Goal: Complete application form

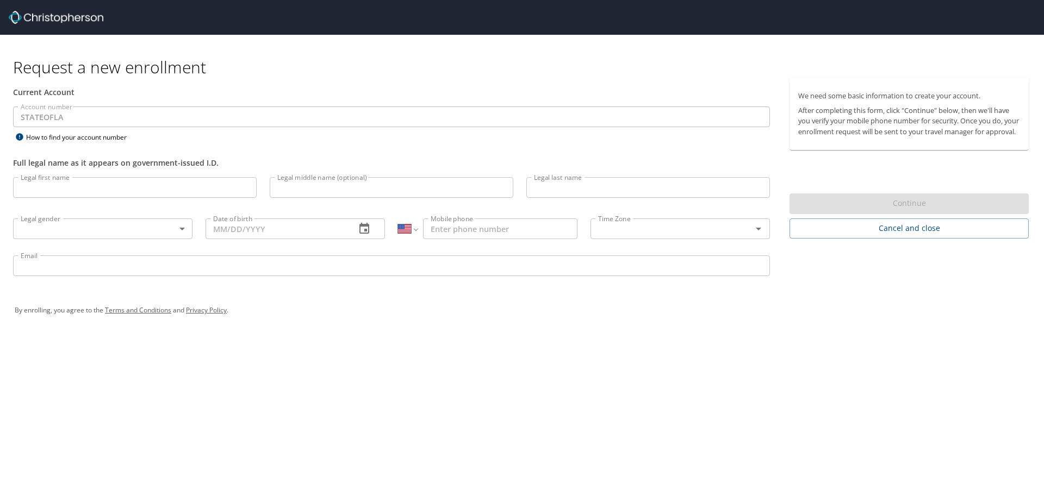
select select "US"
click at [84, 183] on input "Legal first name" at bounding box center [135, 187] width 244 height 21
type input "[PERSON_NAME]"
type input "M"
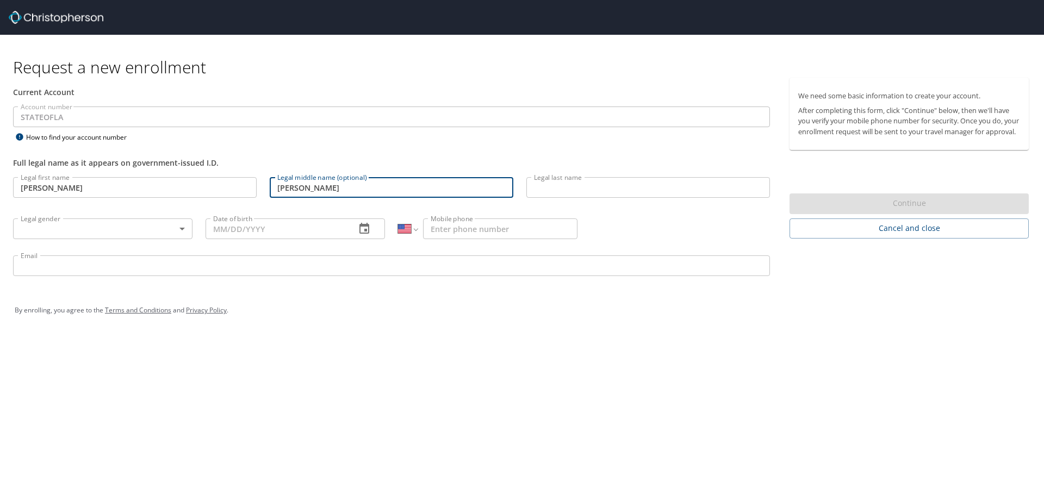
type input "[PERSON_NAME]"
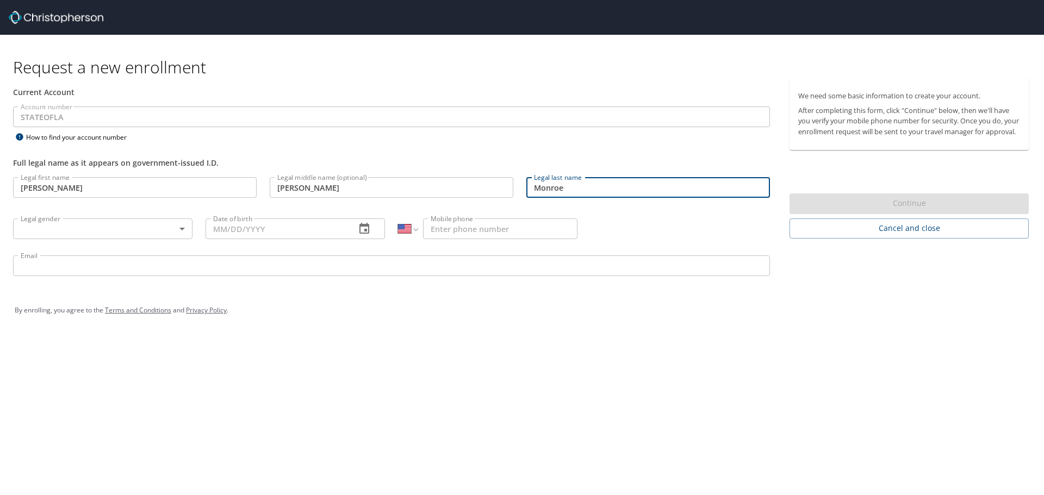
type input "Monroe"
click at [78, 230] on body "Request a new enrollment Current Account Account number STATEOFLA Account numbe…" at bounding box center [522, 247] width 1044 height 495
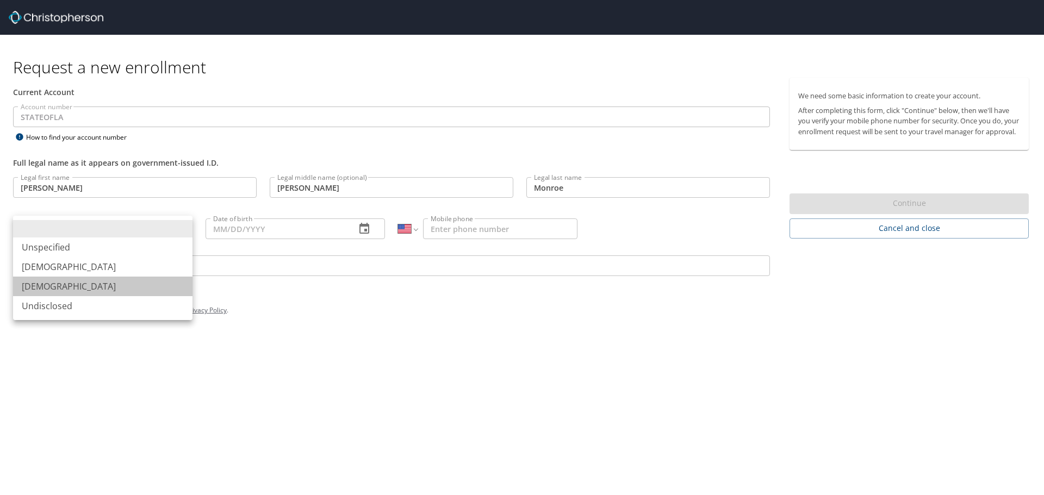
click at [71, 290] on li "[DEMOGRAPHIC_DATA]" at bounding box center [102, 287] width 179 height 20
type input "[DEMOGRAPHIC_DATA]"
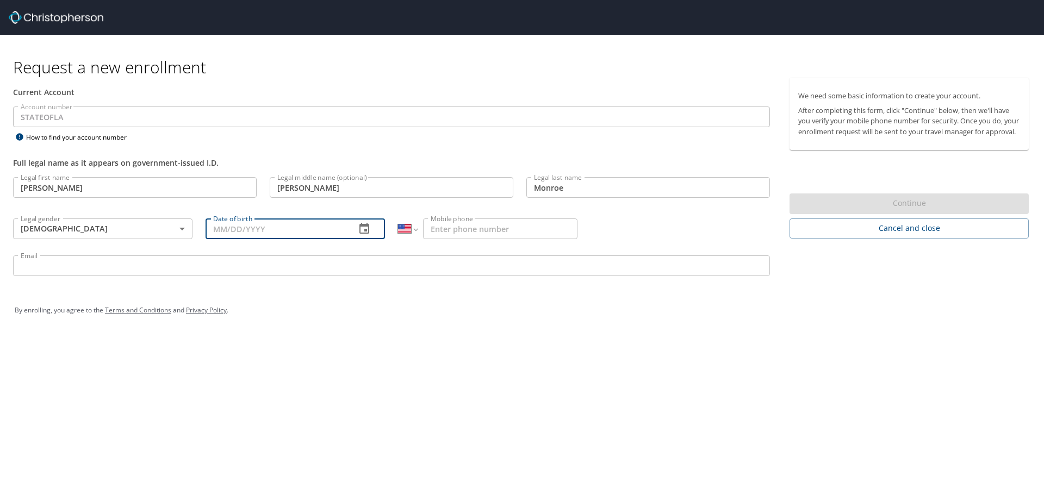
click at [276, 226] on input "Date of birth" at bounding box center [275, 229] width 141 height 21
type input "08/02/1993"
click at [467, 222] on input "Mobile phone" at bounding box center [500, 229] width 154 height 21
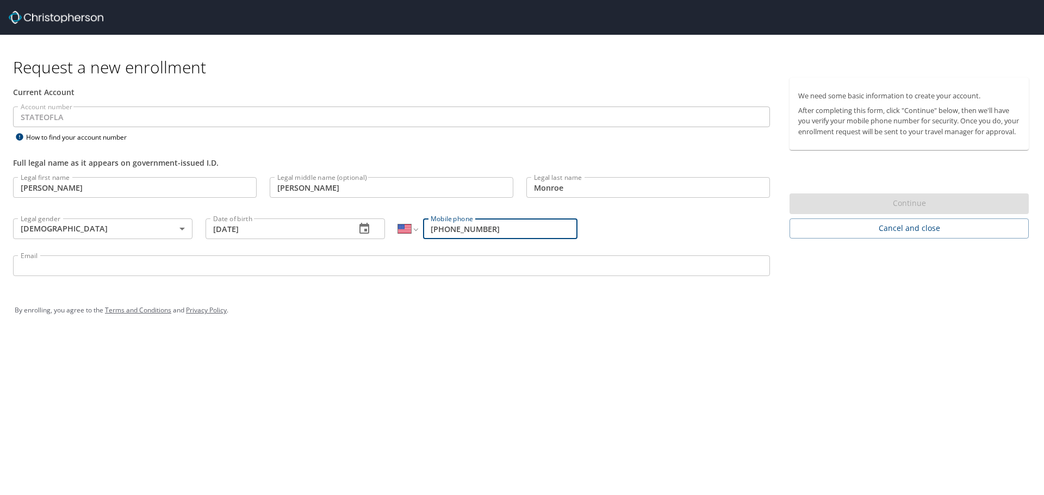
type input "[PHONE_NUMBER]"
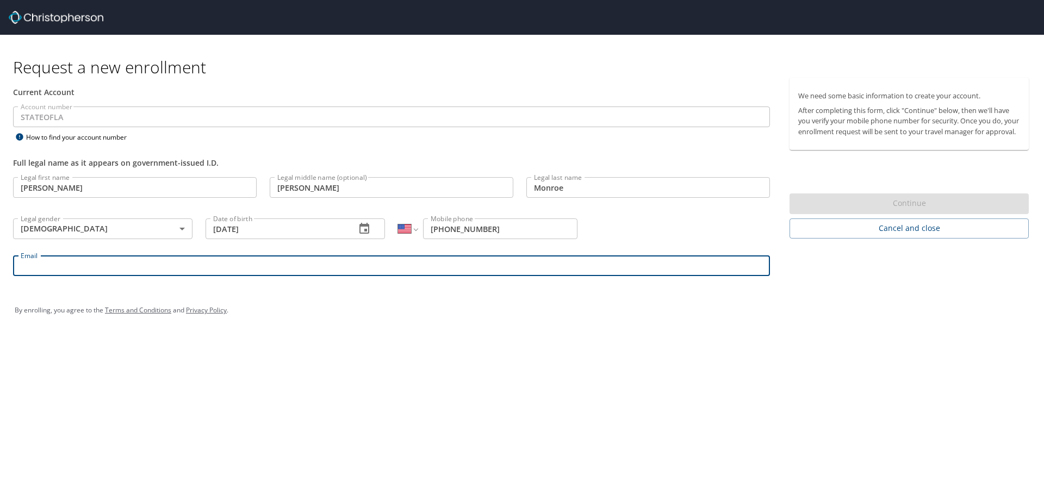
click at [491, 269] on input "Email" at bounding box center [391, 265] width 757 height 21
type input "bmonr2@lsuhsc.edu"
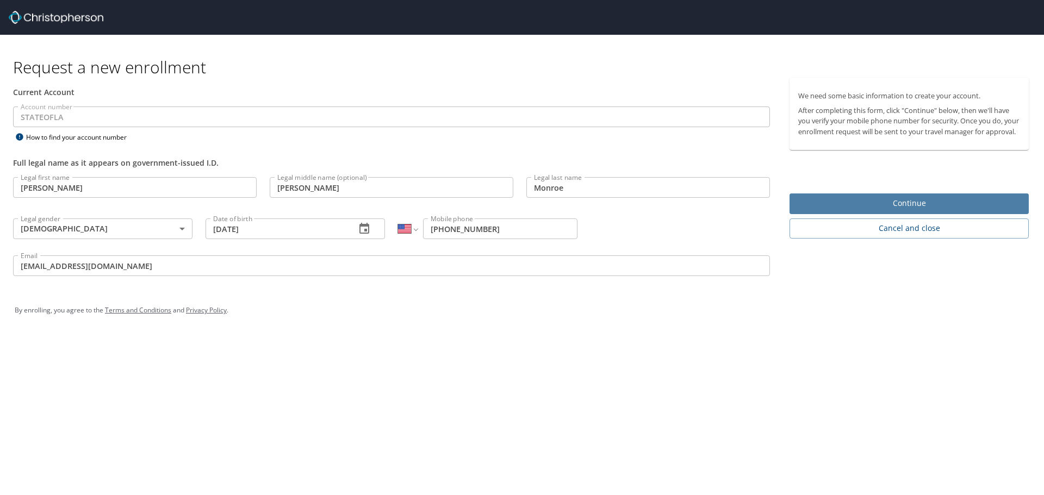
click at [897, 210] on span "Continue" at bounding box center [909, 204] width 222 height 14
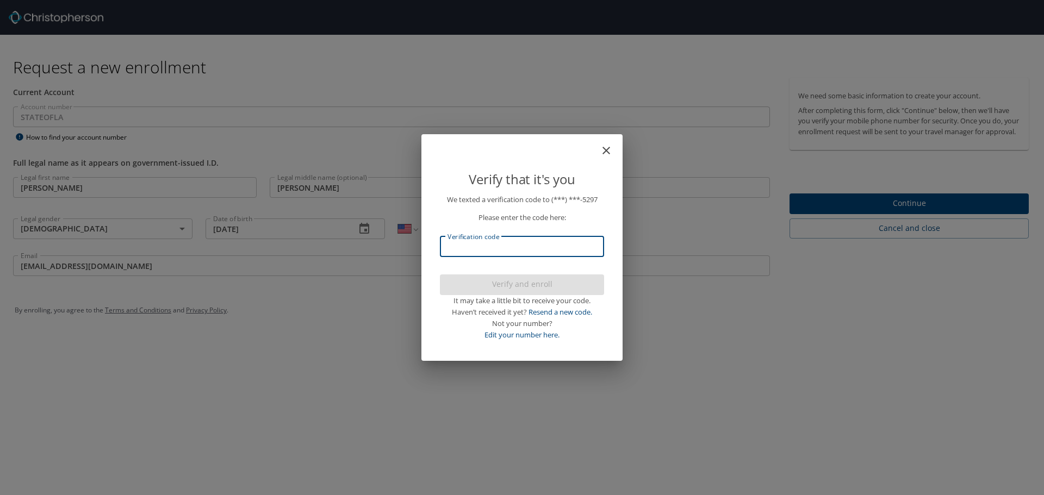
click at [455, 248] on input "Verification code" at bounding box center [522, 246] width 164 height 21
type input "736668"
click at [494, 288] on span "Verify and enroll" at bounding box center [521, 285] width 147 height 14
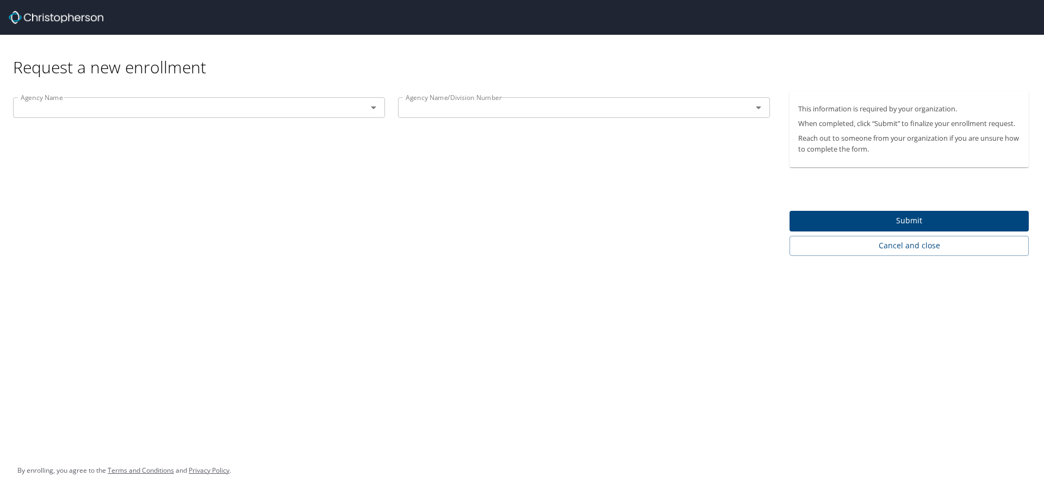
click at [456, 108] on input "text" at bounding box center [567, 108] width 333 height 14
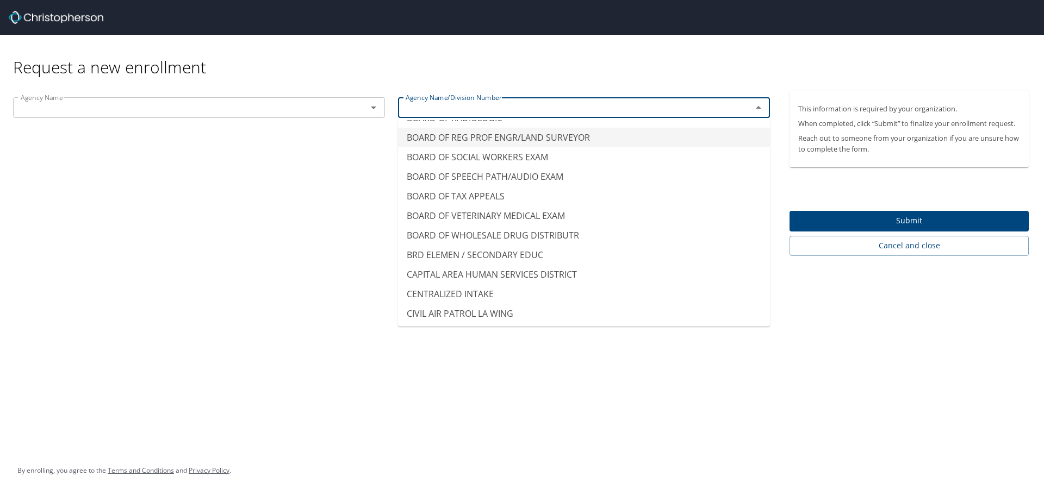
scroll to position [761, 0]
click at [314, 98] on div "Agency Name" at bounding box center [199, 107] width 372 height 21
type input "BOARD OF REG PROF ENGR/LAND SURVEYOR"
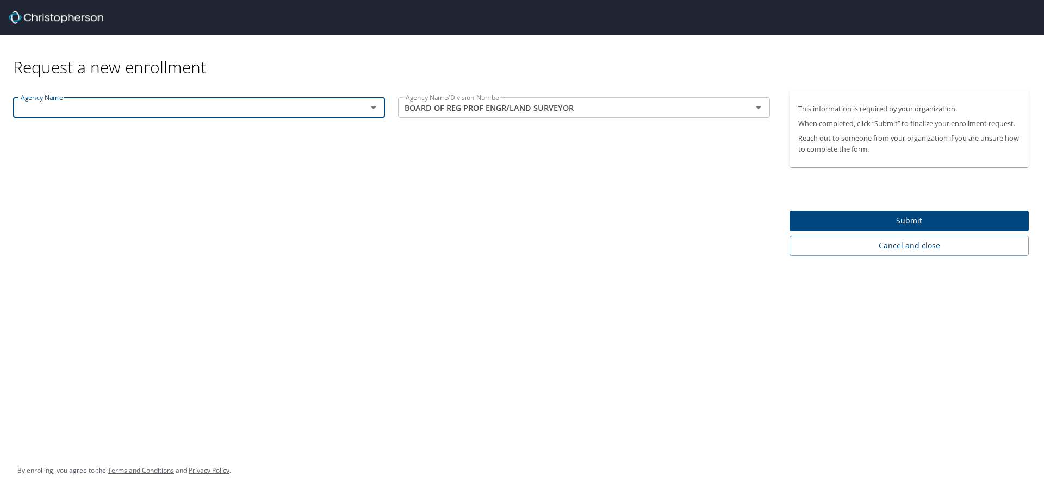
click at [347, 109] on input "text" at bounding box center [182, 108] width 333 height 14
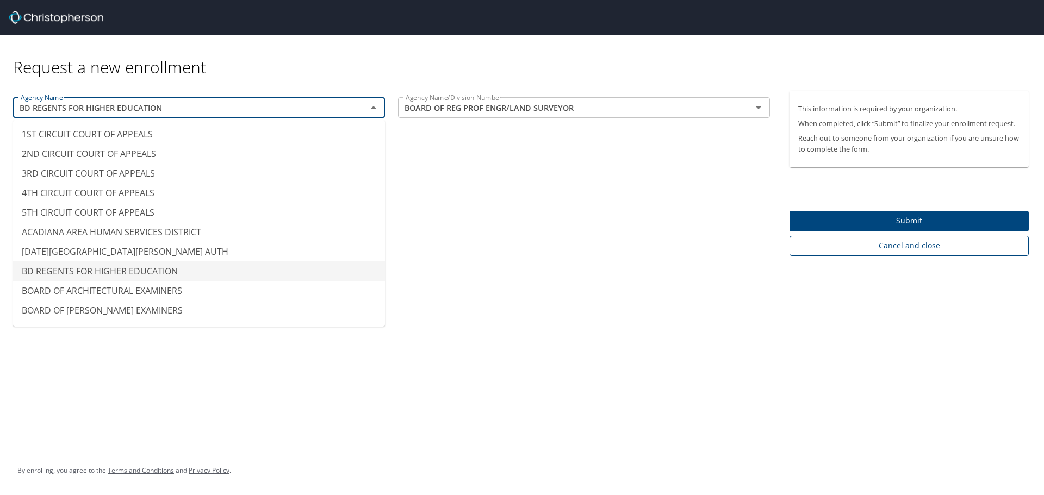
click at [866, 245] on span "Cancel and close" at bounding box center [909, 246] width 222 height 14
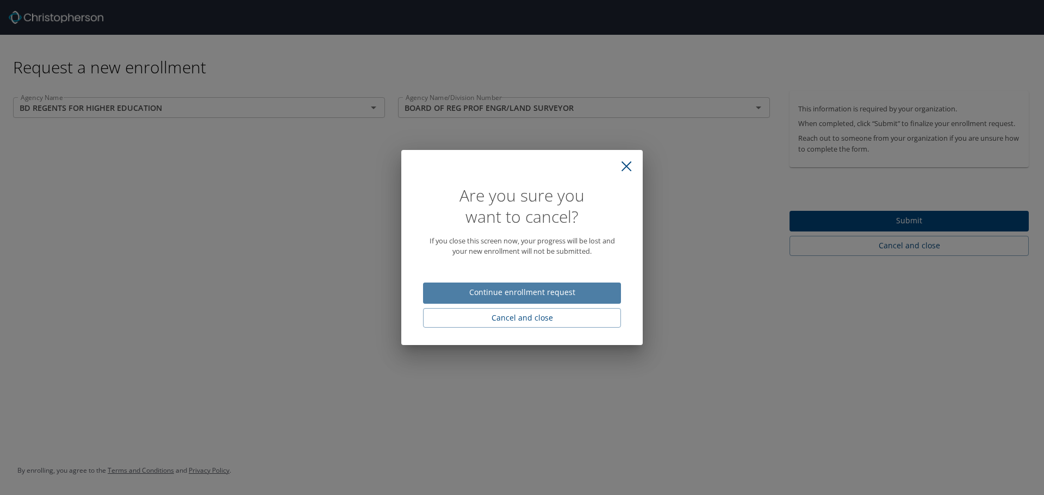
click at [540, 295] on span "Continue enrollment request" at bounding box center [522, 293] width 180 height 14
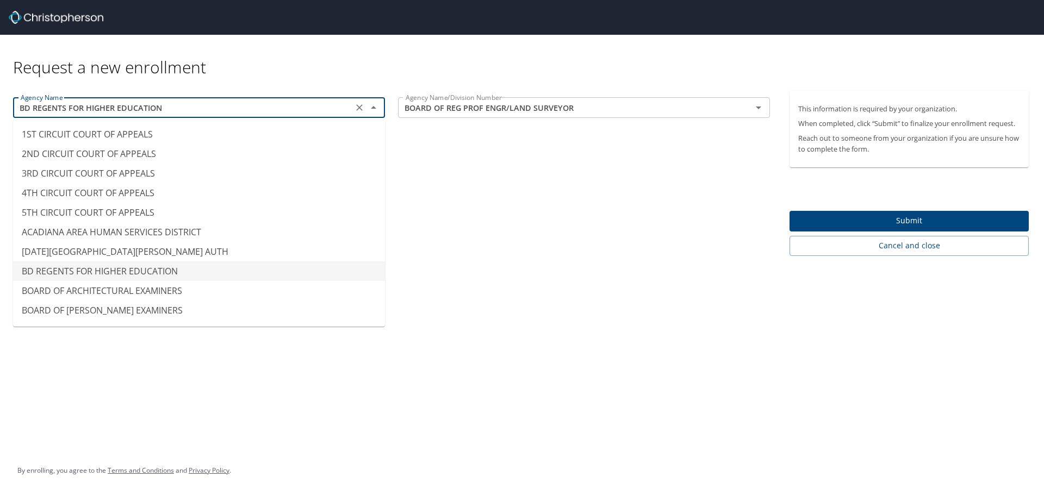
click at [349, 101] on input "BD REGENTS FOR HIGHER EDUCATION" at bounding box center [182, 108] width 333 height 14
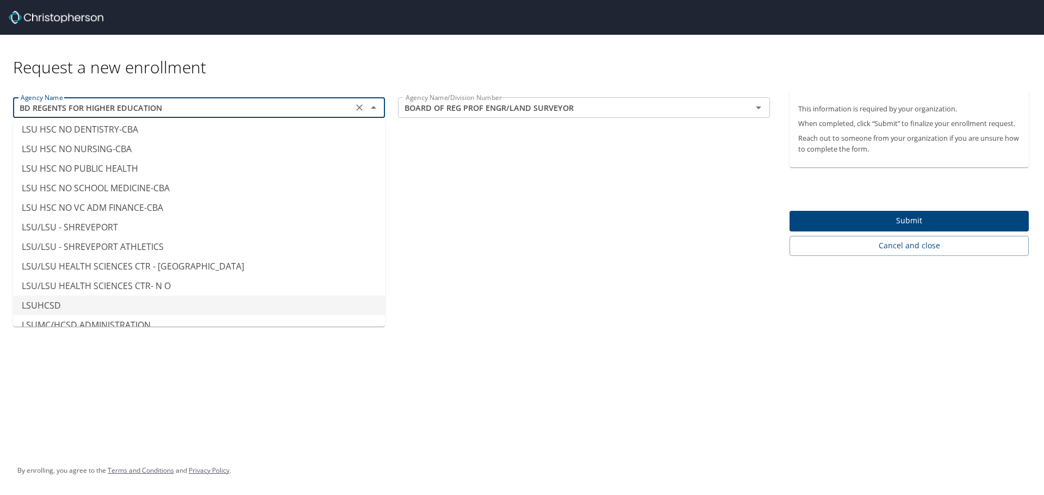
scroll to position [5327, 0]
click at [140, 188] on li "LSU HSC NO SCHOOL MEDICINE-CBA" at bounding box center [199, 189] width 372 height 20
type input "LSU HSC NO SCHOOL MEDICINE-CBA"
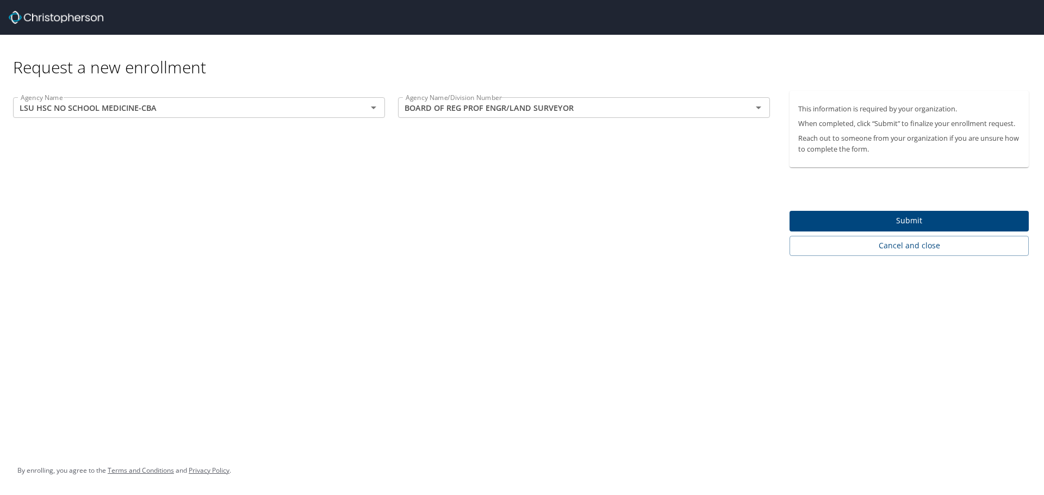
click at [353, 185] on div "Agency Name LSU HSC NO SCHOOL MEDICINE-CBA Agency Name Agency Name/Division Num…" at bounding box center [391, 173] width 783 height 165
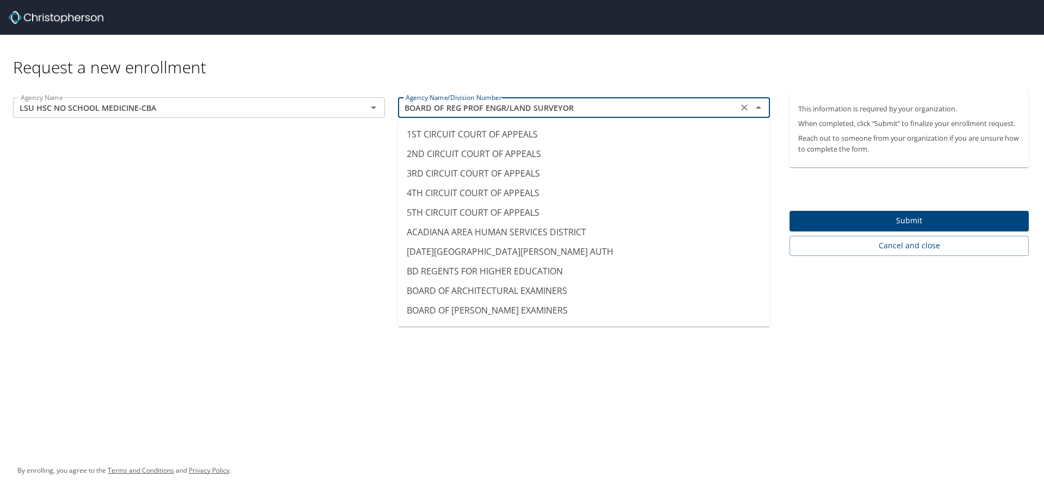
click at [617, 107] on input "BOARD OF REG PROF ENGR/LAND SURVEYOR" at bounding box center [567, 108] width 333 height 14
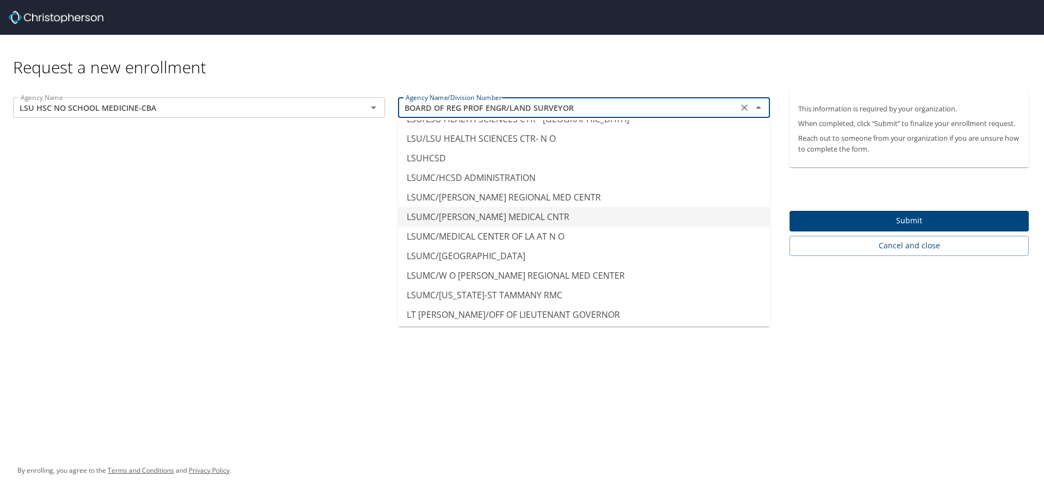
scroll to position [5401, 0]
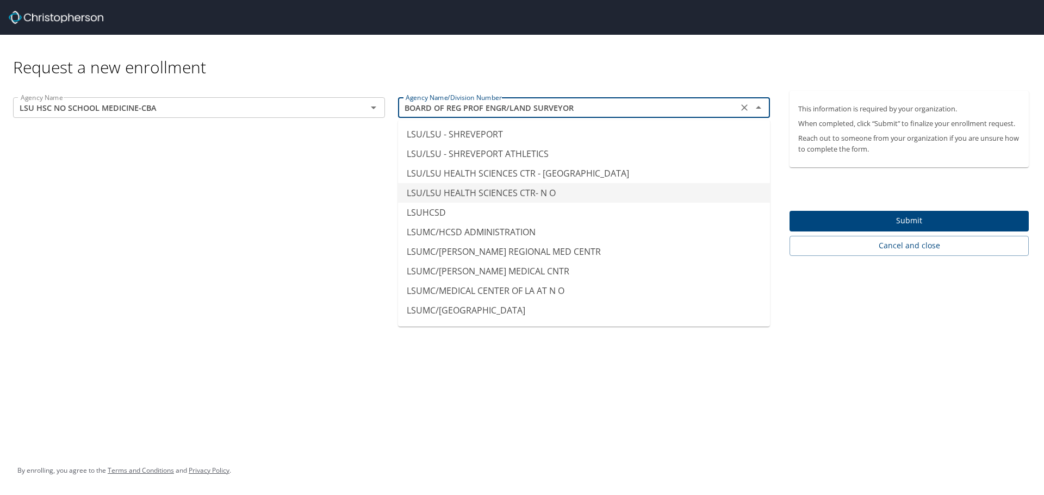
click at [564, 189] on li "LSU/LSU HEALTH SCIENCES CTR- N O" at bounding box center [584, 193] width 372 height 20
type input "LSU/LSU HEALTH SCIENCES CTR- N O"
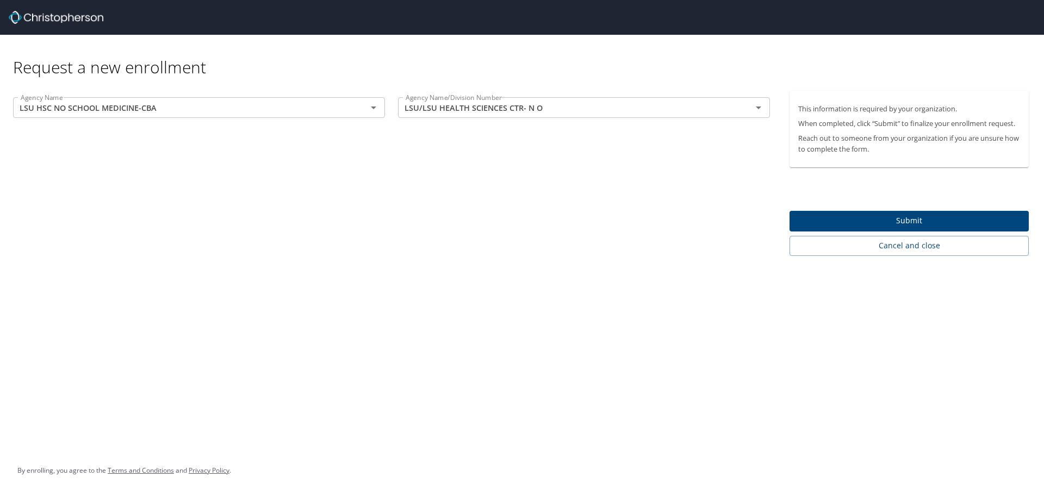
click at [563, 189] on div "Agency Name LSU HSC NO SCHOOL MEDICINE-CBA Agency Name Agency Name/Division Num…" at bounding box center [391, 173] width 783 height 165
click at [918, 221] on span "Submit" at bounding box center [909, 221] width 222 height 14
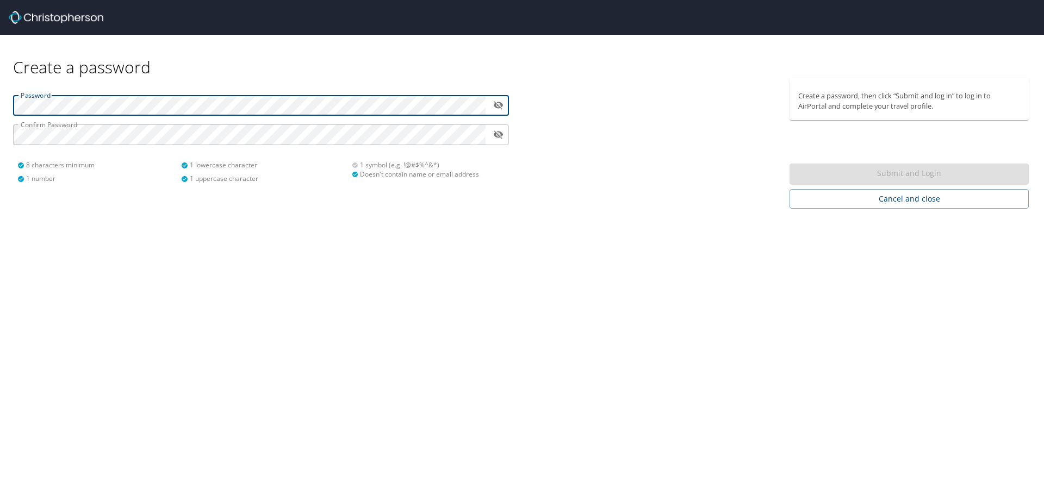
click at [500, 105] on icon "toggle password visibility" at bounding box center [498, 105] width 10 height 10
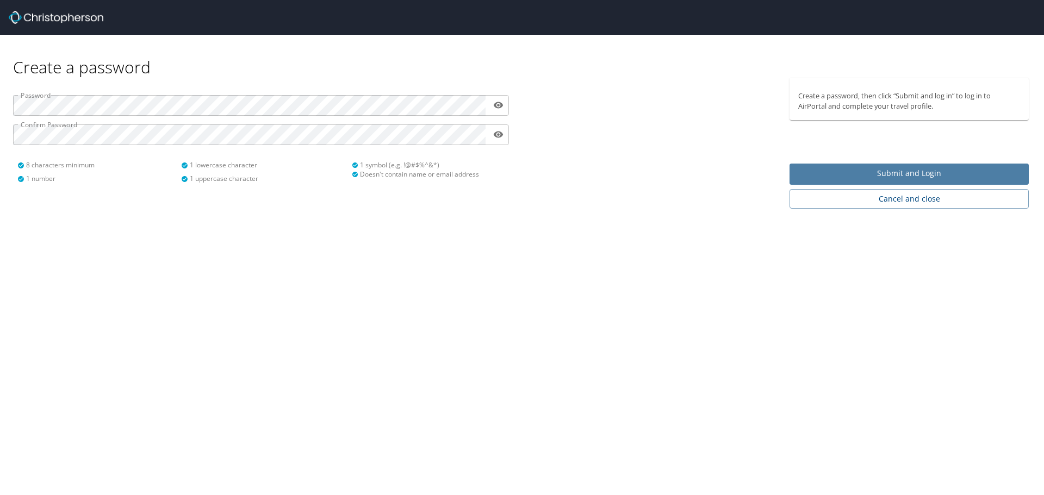
click at [916, 174] on span "Submit and Login" at bounding box center [909, 174] width 222 height 14
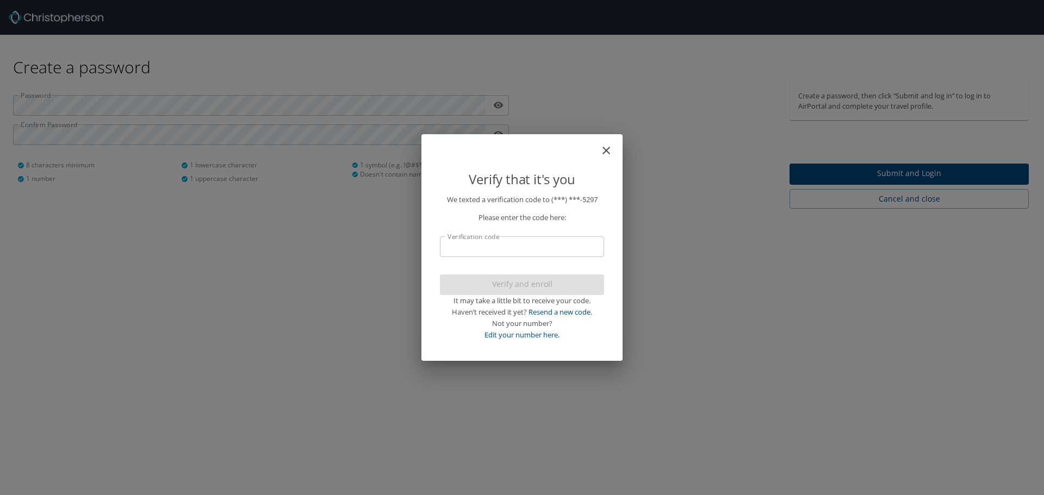
click at [516, 246] on input "Verification code" at bounding box center [522, 246] width 164 height 21
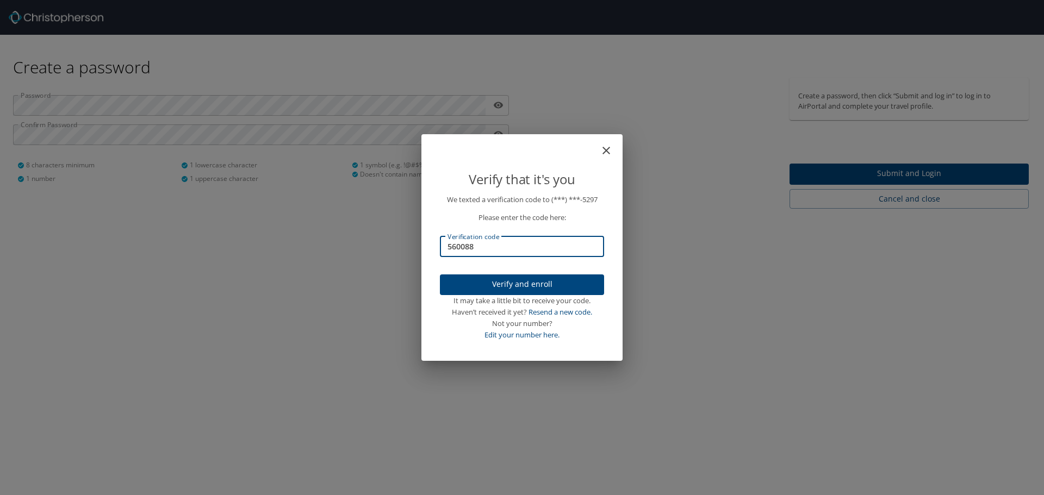
type input "560088"
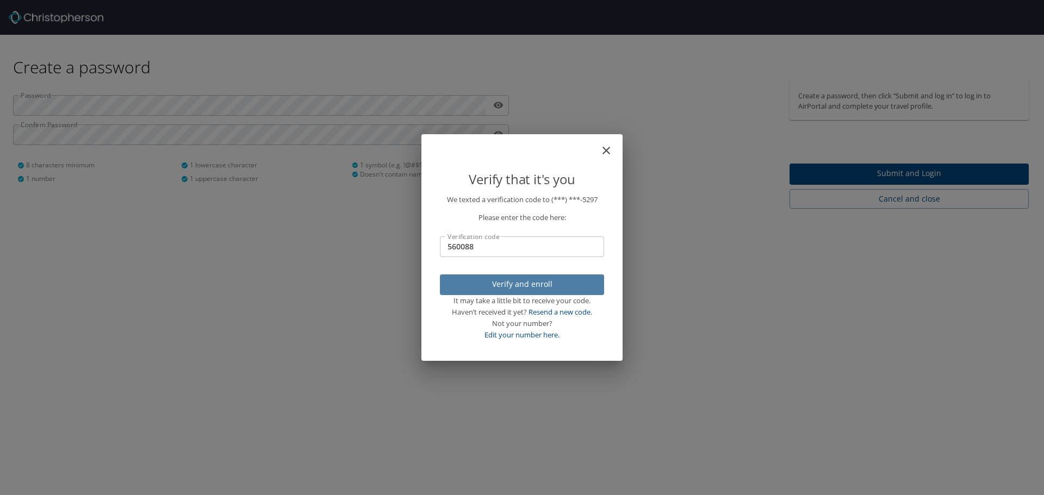
click at [530, 289] on span "Verify and enroll" at bounding box center [521, 285] width 147 height 14
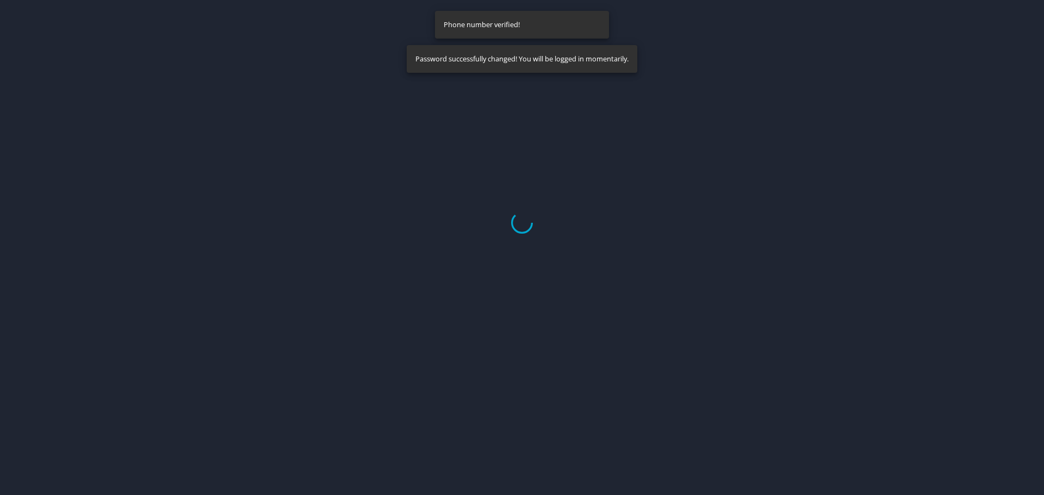
select select "US"
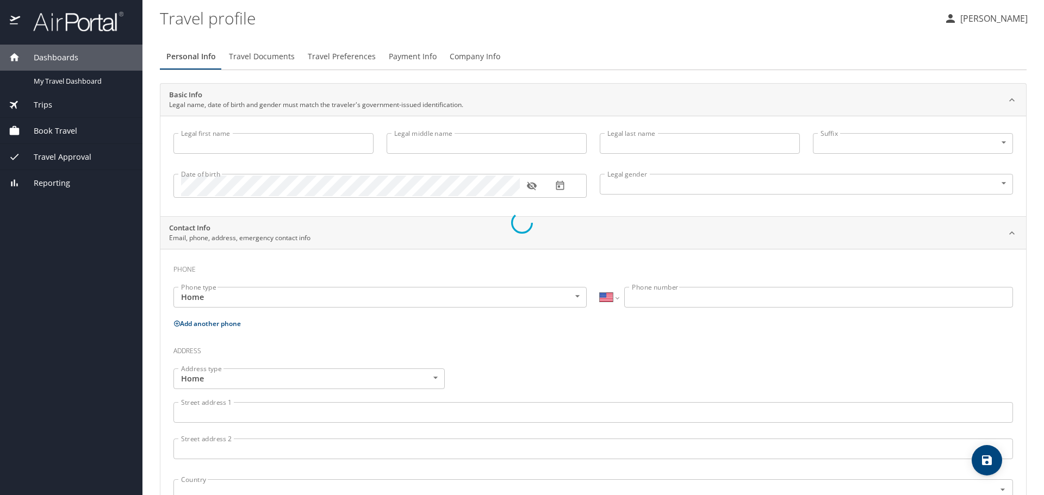
type input "[PERSON_NAME]"
type input "Monroe"
type input "[DEMOGRAPHIC_DATA]"
select select "US"
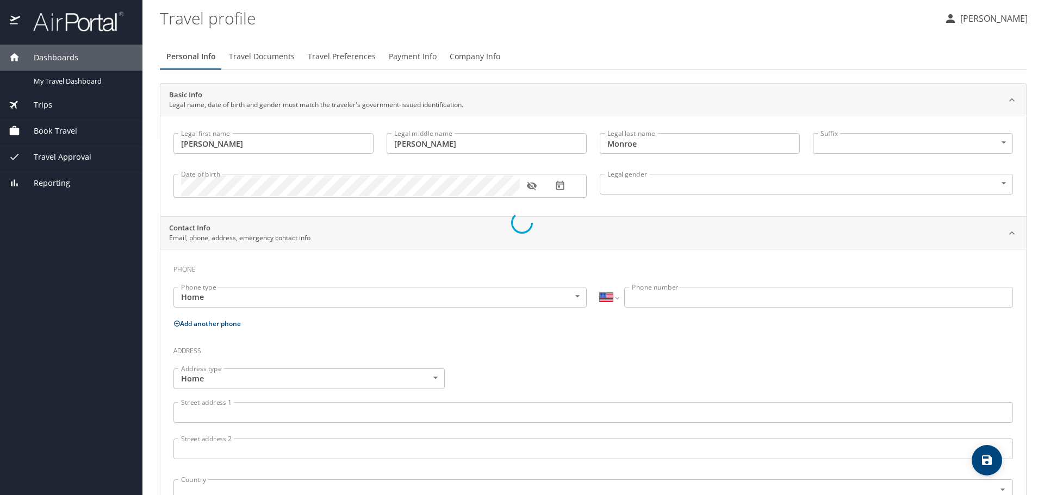
select select "US"
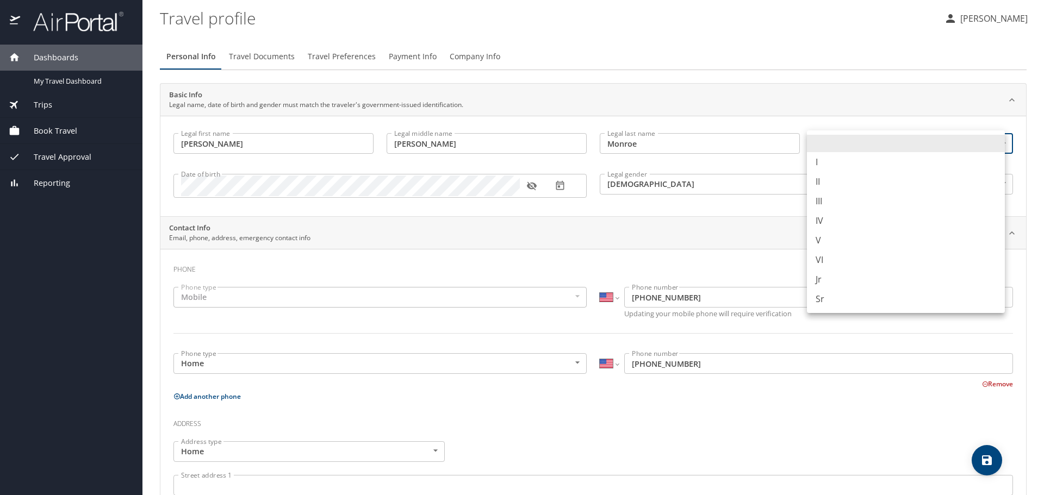
click at [919, 143] on body "Dashboards My Travel Dashboard Trips Current / Future Trips Past Trips Trips Mi…" at bounding box center [522, 247] width 1044 height 495
click at [921, 140] on li at bounding box center [906, 143] width 198 height 17
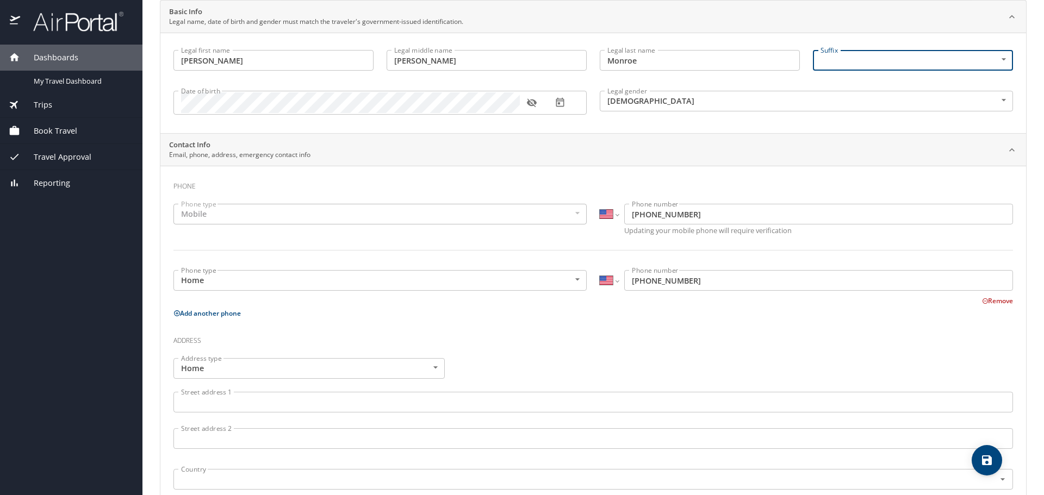
scroll to position [109, 0]
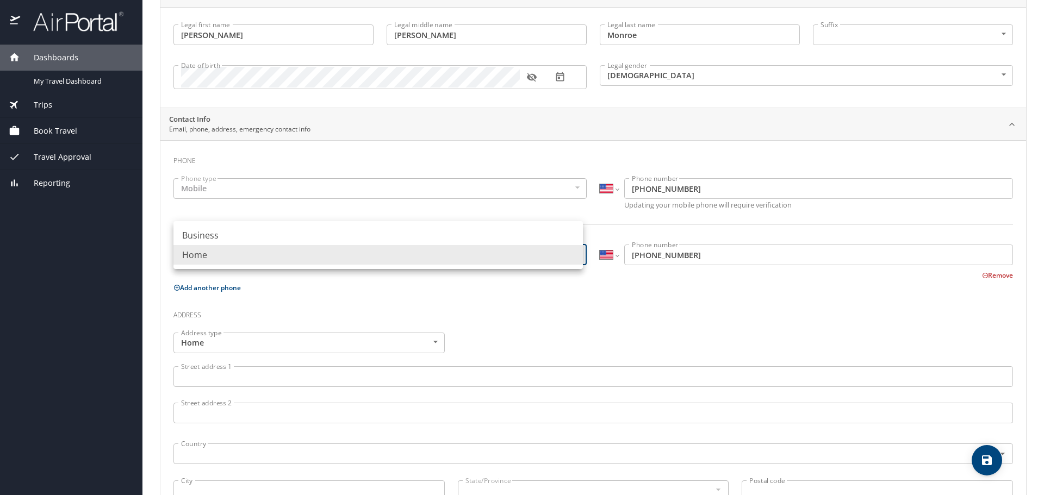
click at [456, 254] on body "Dashboards My Travel Dashboard Trips Current / Future Trips Past Trips Trips Mi…" at bounding box center [522, 247] width 1044 height 495
click at [573, 287] on div at bounding box center [522, 247] width 1044 height 495
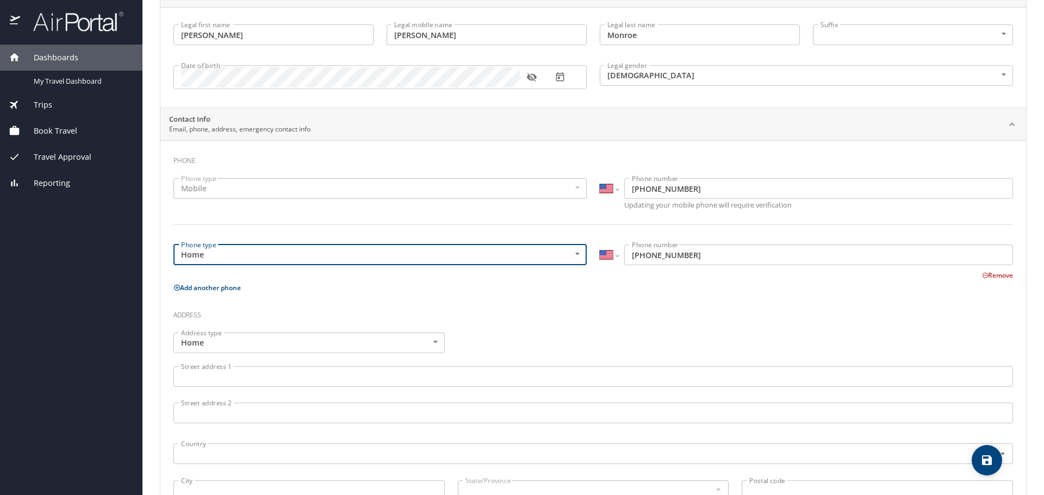
click at [565, 255] on body "Dashboards My Travel Dashboard Trips Current / Future Trips Past Trips Trips Mi…" at bounding box center [522, 247] width 1044 height 495
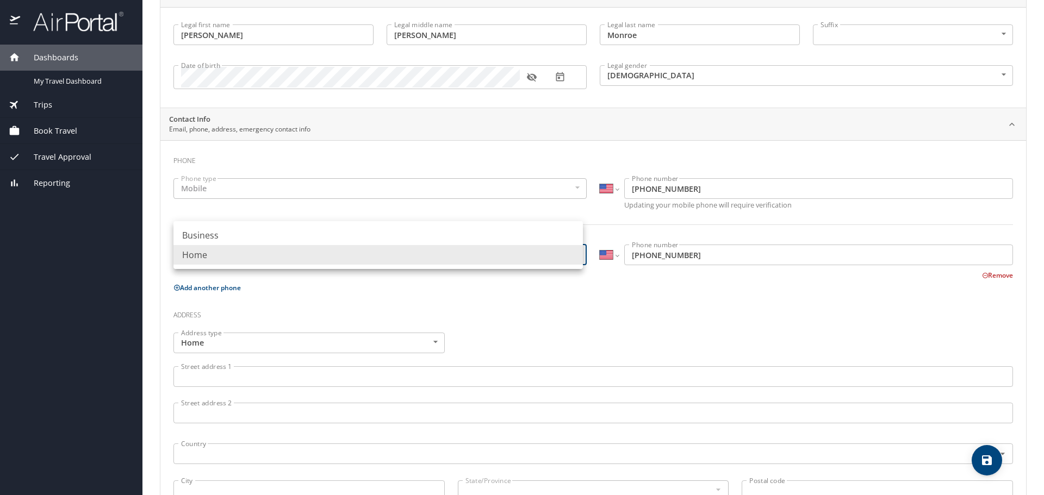
click at [536, 230] on li "Business" at bounding box center [377, 236] width 409 height 20
type input "Business"
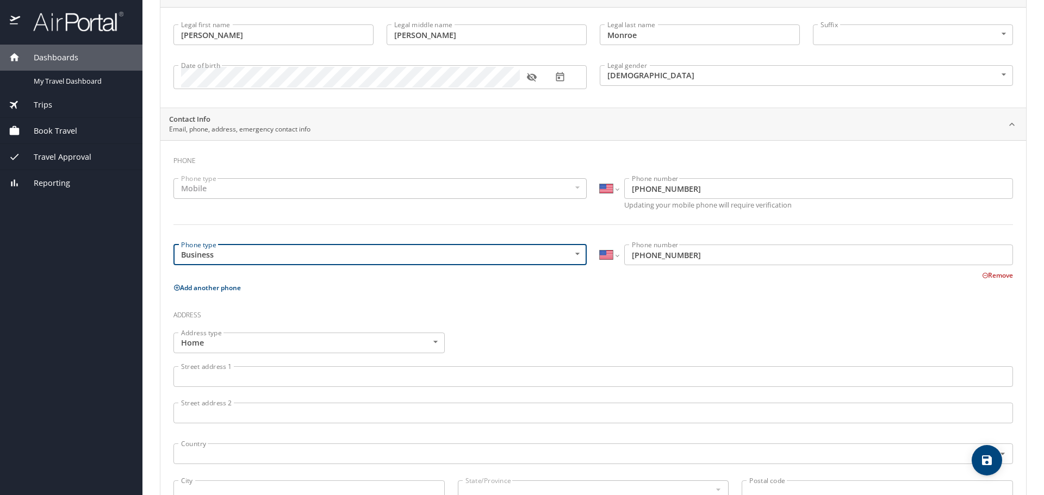
click at [739, 247] on input "[PHONE_NUMBER]" at bounding box center [818, 255] width 389 height 21
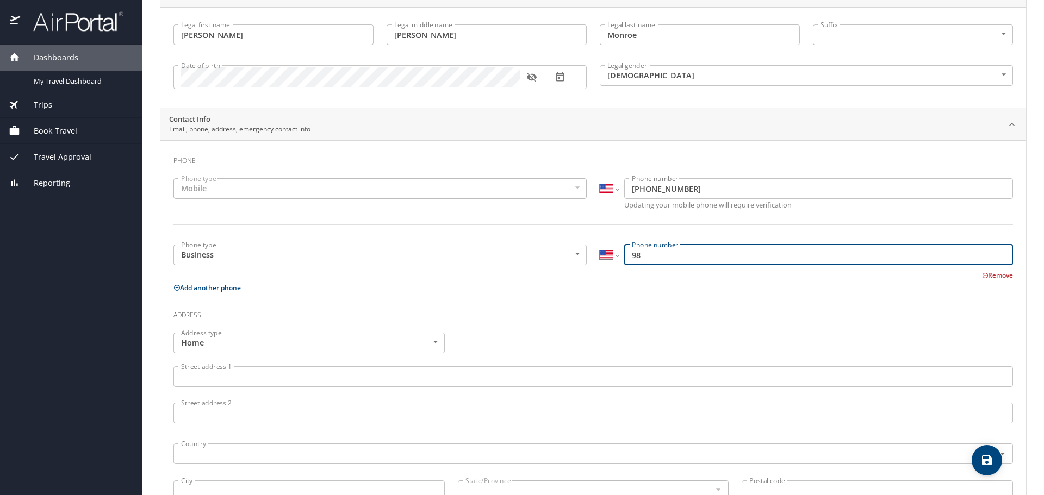
type input "9"
type input "[PHONE_NUMBER]"
click at [748, 287] on p "Add another phone" at bounding box center [592, 288] width 839 height 14
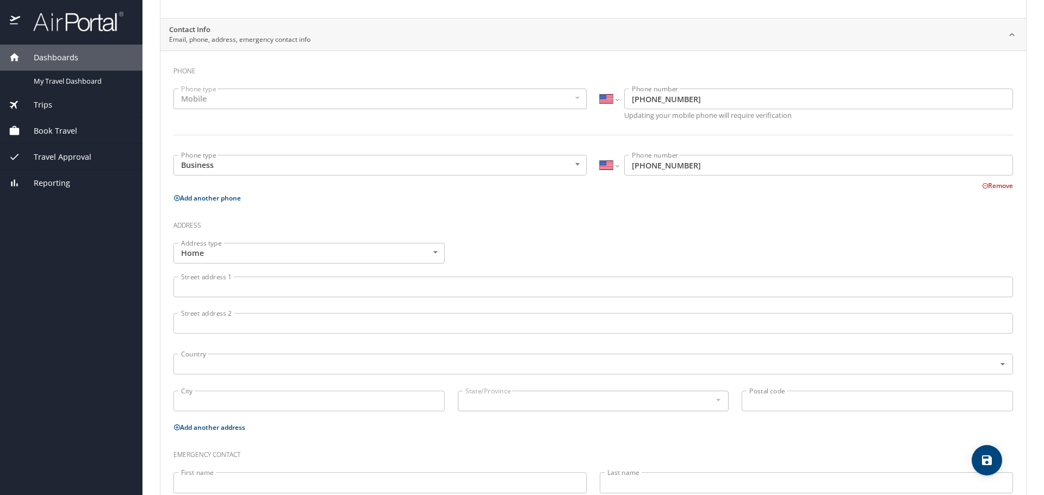
scroll to position [217, 0]
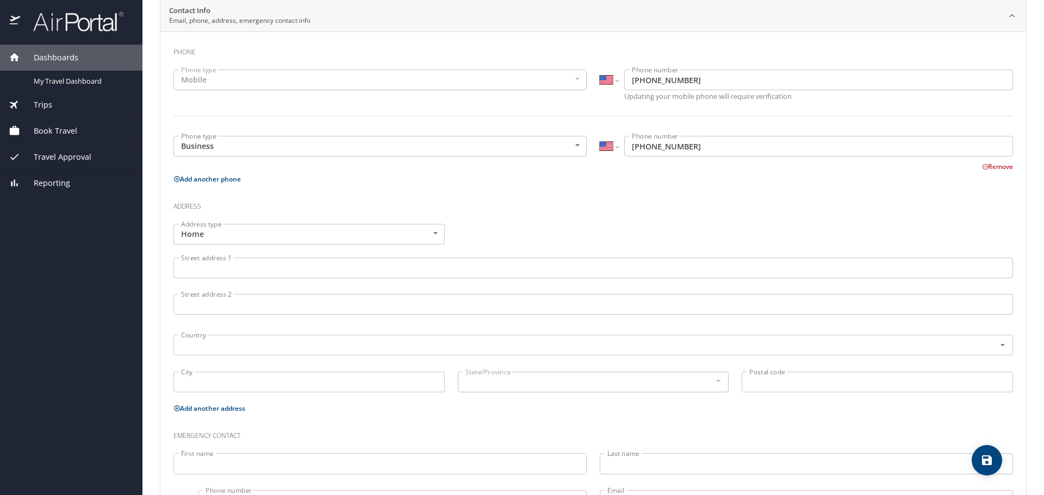
click at [311, 269] on input "Street address 1" at bounding box center [592, 268] width 839 height 21
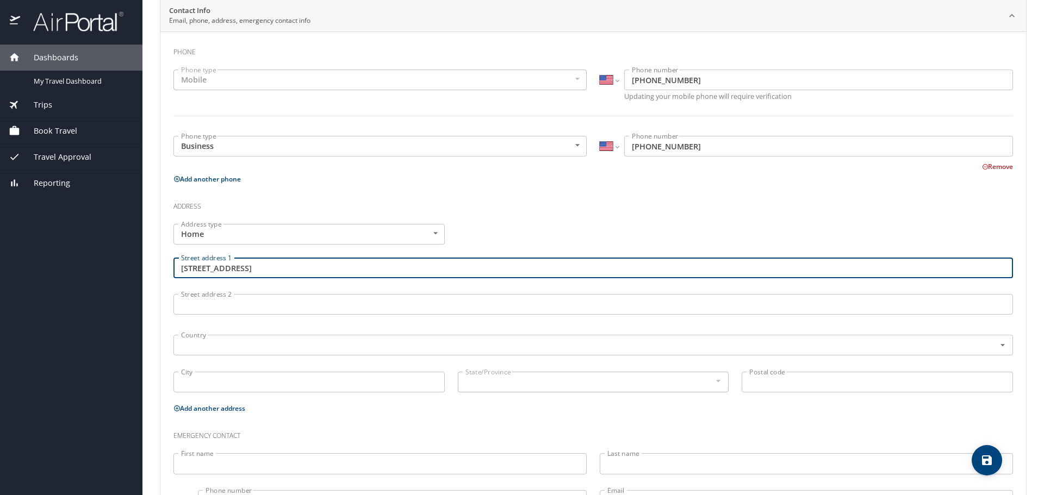
type input "[STREET_ADDRESS]"
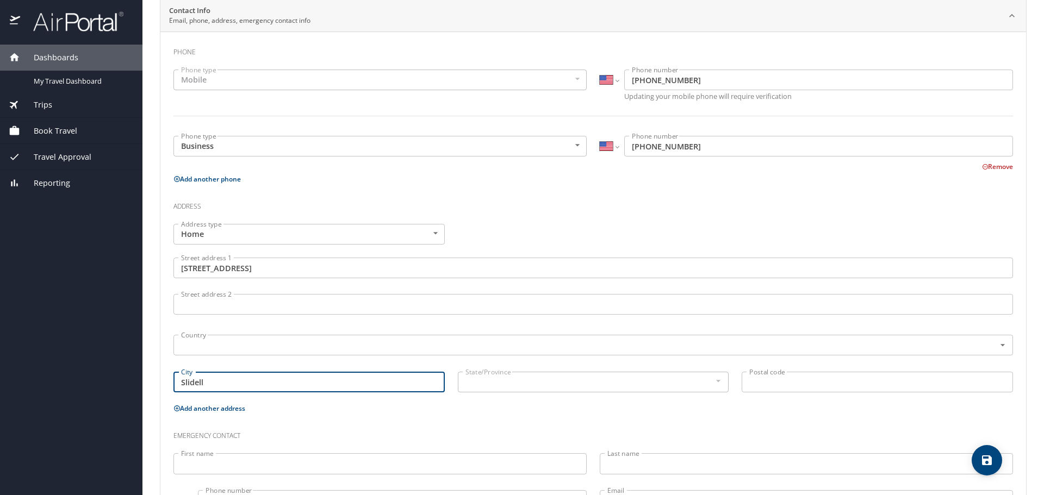
type input "Slidell"
click at [711, 384] on div at bounding box center [717, 380] width 12 height 13
click at [716, 377] on div at bounding box center [717, 380] width 12 height 13
click at [716, 380] on div at bounding box center [717, 380] width 12 height 13
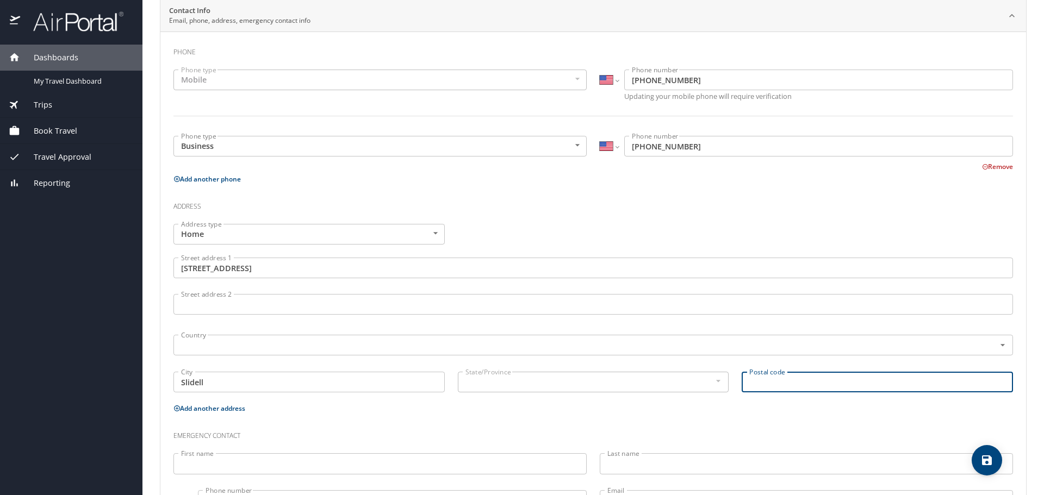
click at [771, 382] on input "Postal code" at bounding box center [876, 382] width 271 height 21
type input "70460"
click at [495, 340] on input "text" at bounding box center [577, 345] width 801 height 14
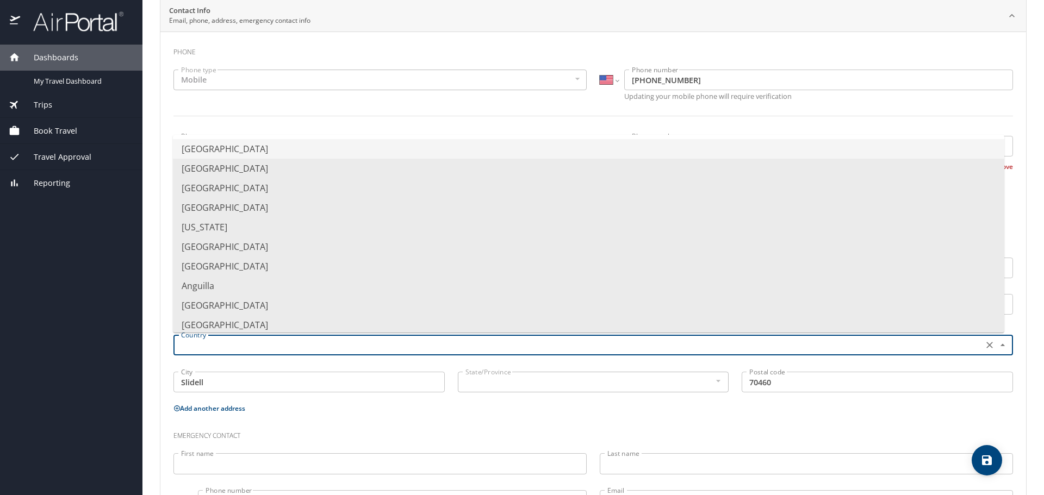
click at [361, 151] on li "[GEOGRAPHIC_DATA]" at bounding box center [588, 149] width 831 height 20
type input "[GEOGRAPHIC_DATA]"
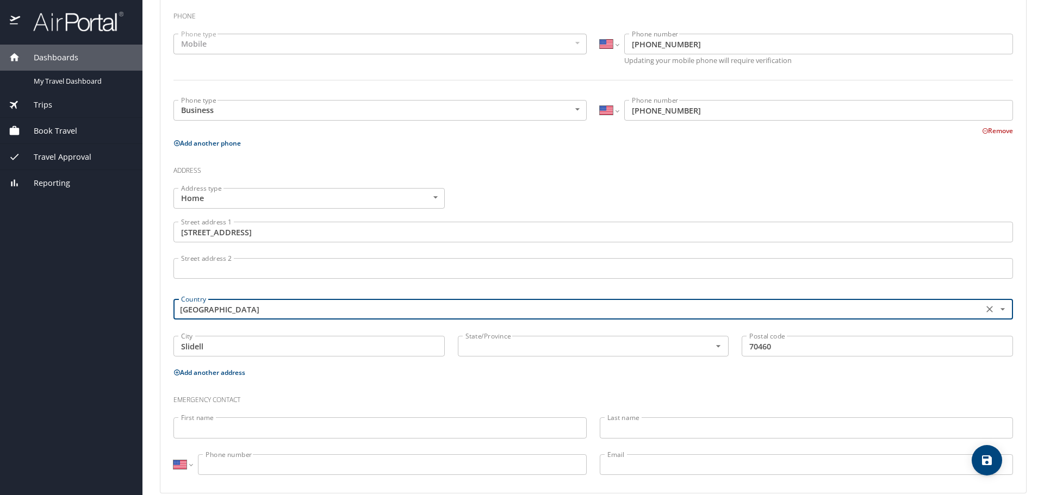
scroll to position [269, 0]
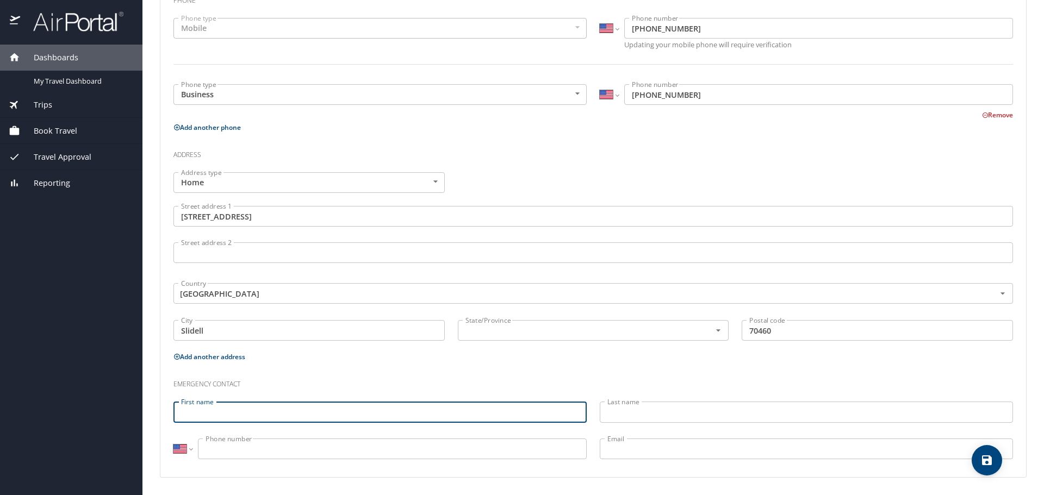
click at [230, 408] on input "First name" at bounding box center [379, 412] width 413 height 21
type input "[PERSON_NAME]"
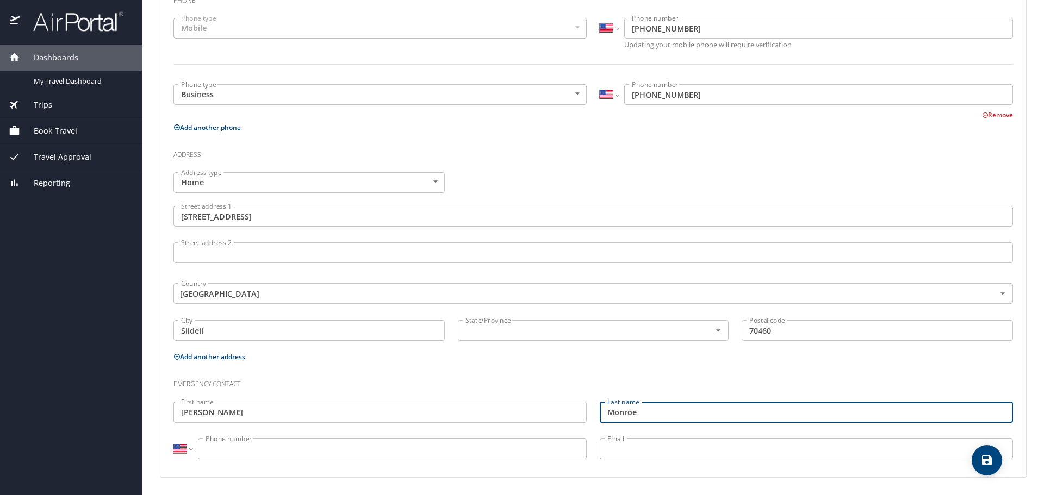
type input "Monroe"
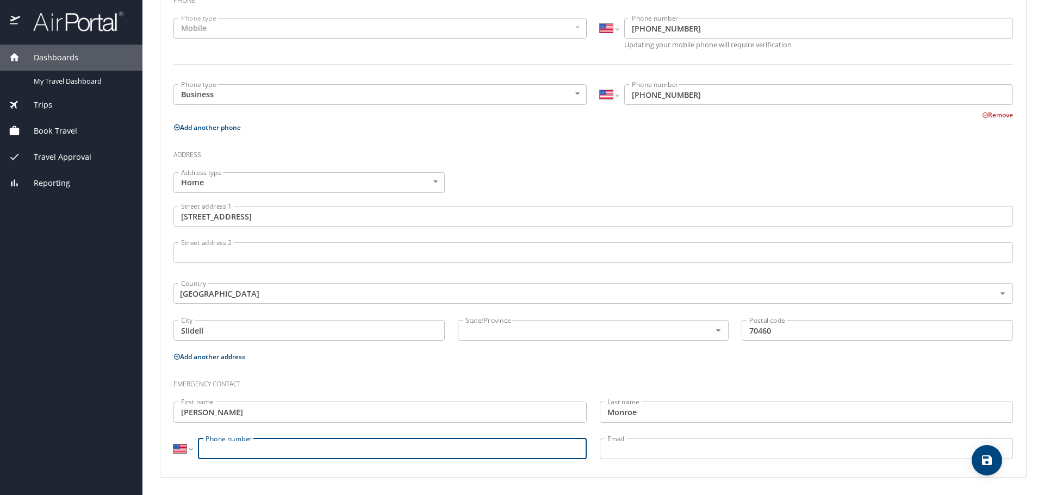
click at [224, 441] on input "Phone number" at bounding box center [392, 449] width 389 height 21
type input "[PHONE_NUMBER]"
click at [619, 452] on input "Email" at bounding box center [806, 449] width 413 height 21
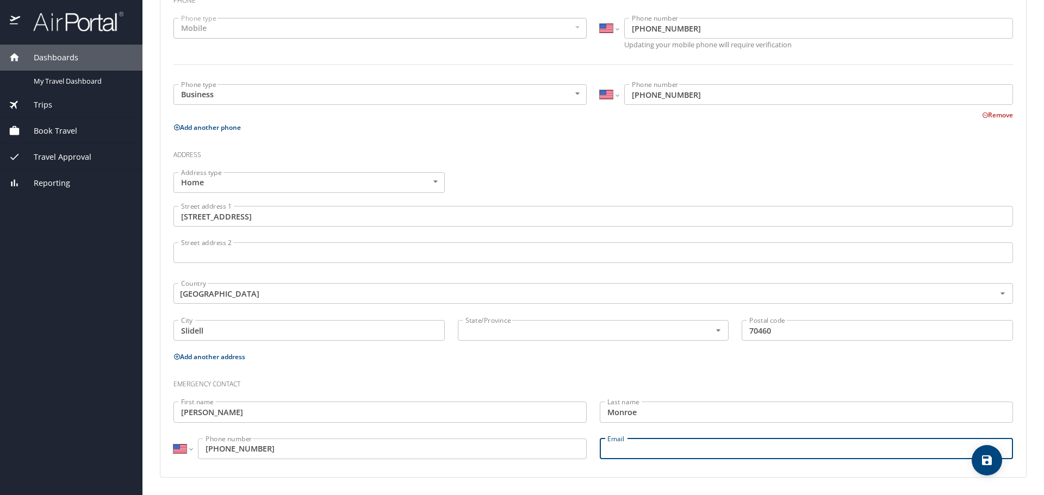
click at [987, 463] on icon "save" at bounding box center [986, 460] width 13 height 13
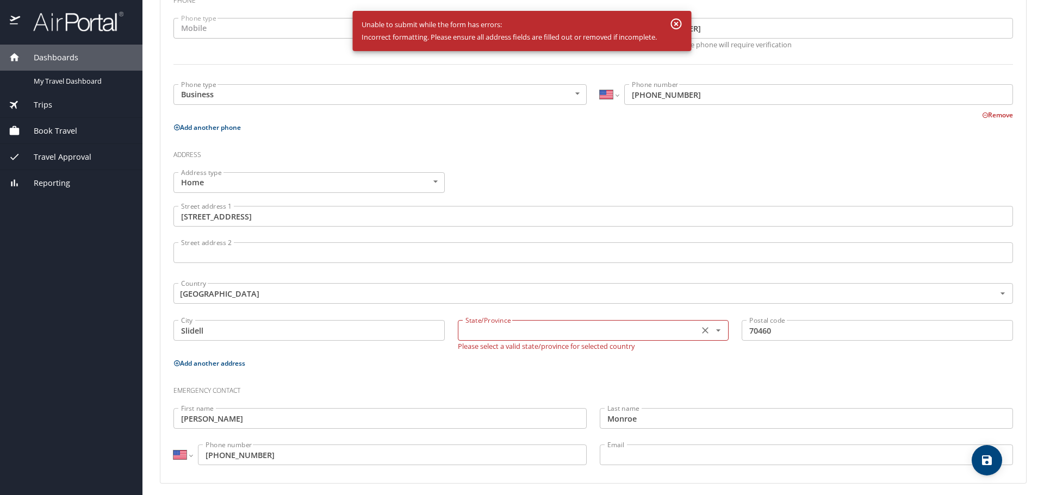
click at [534, 338] on input "text" at bounding box center [577, 330] width 233 height 14
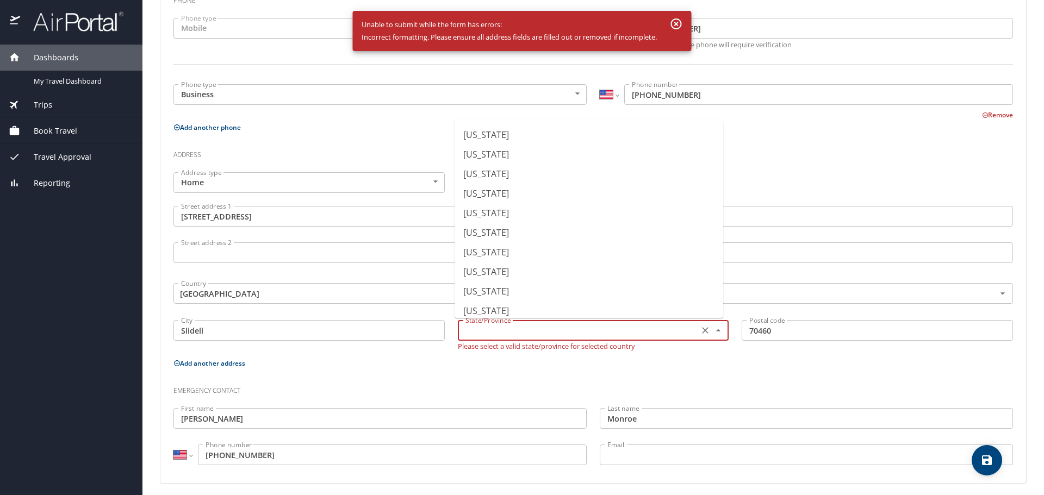
scroll to position [272, 0]
click at [509, 217] on li "[US_STATE]" at bounding box center [588, 215] width 269 height 20
type input "[US_STATE]"
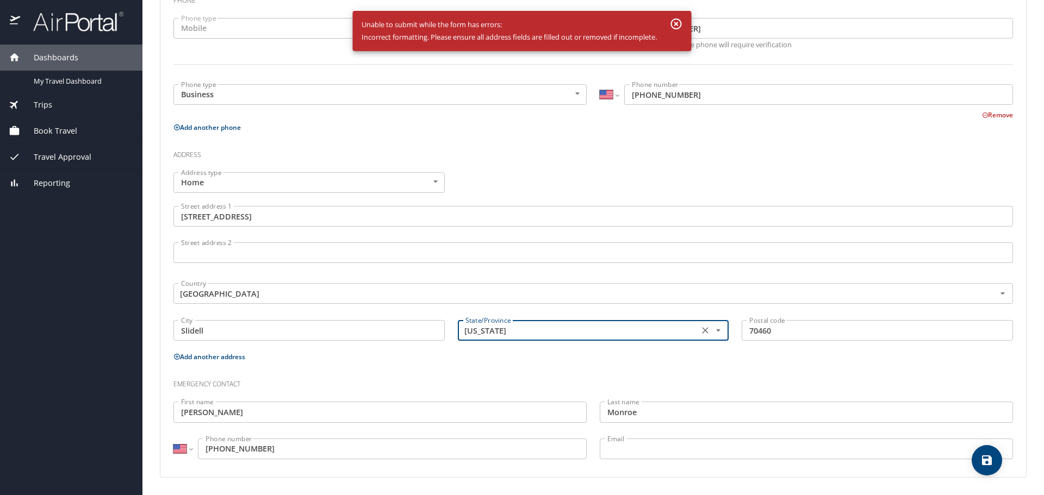
click at [985, 463] on icon "save" at bounding box center [987, 460] width 10 height 10
select select "US"
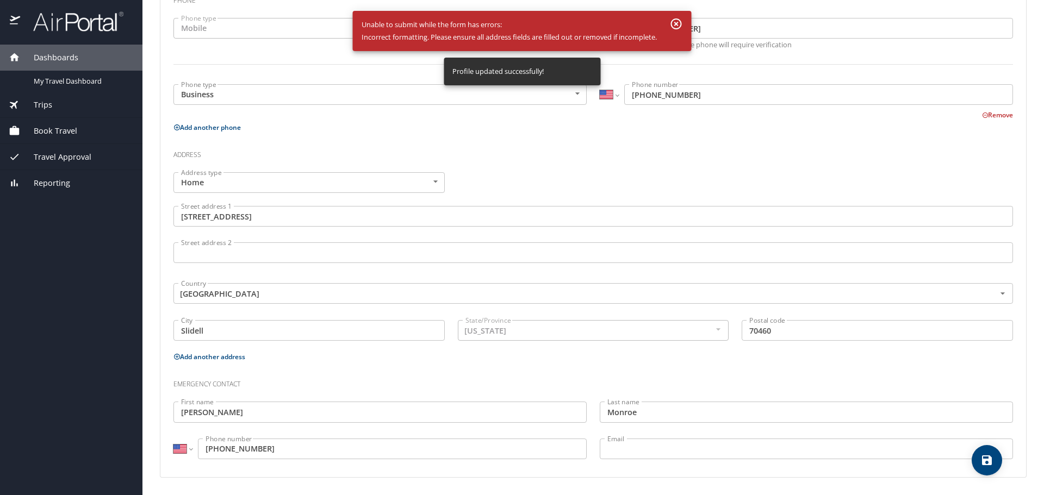
select select "US"
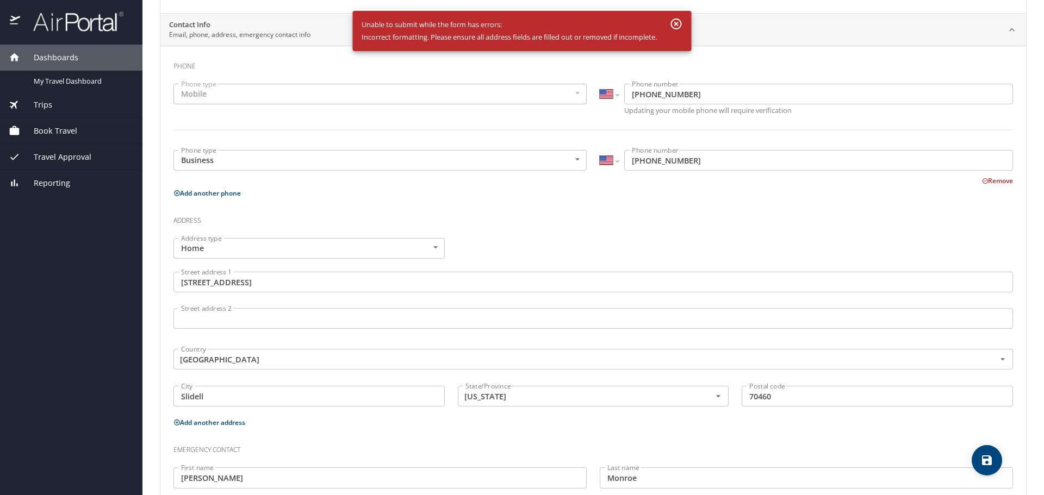
scroll to position [0, 0]
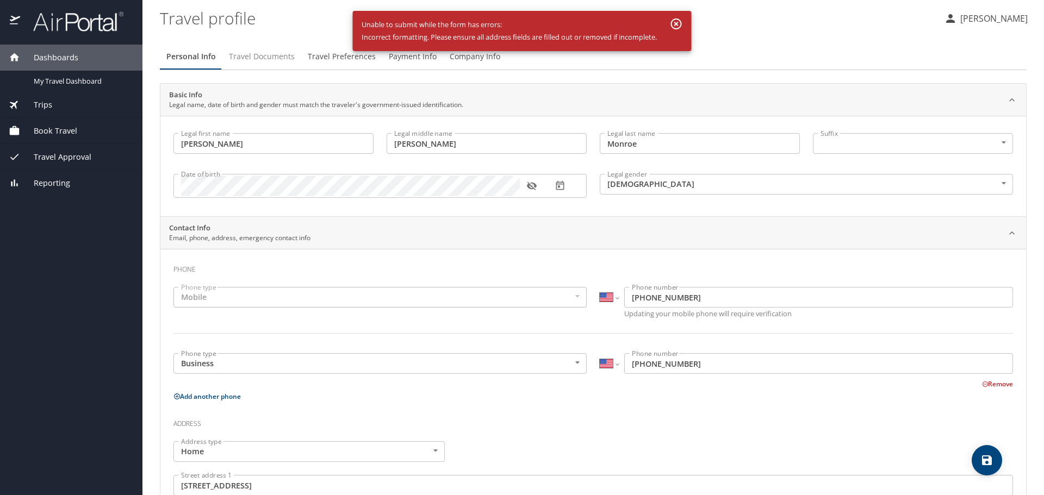
click at [270, 55] on span "Travel Documents" at bounding box center [262, 57] width 66 height 14
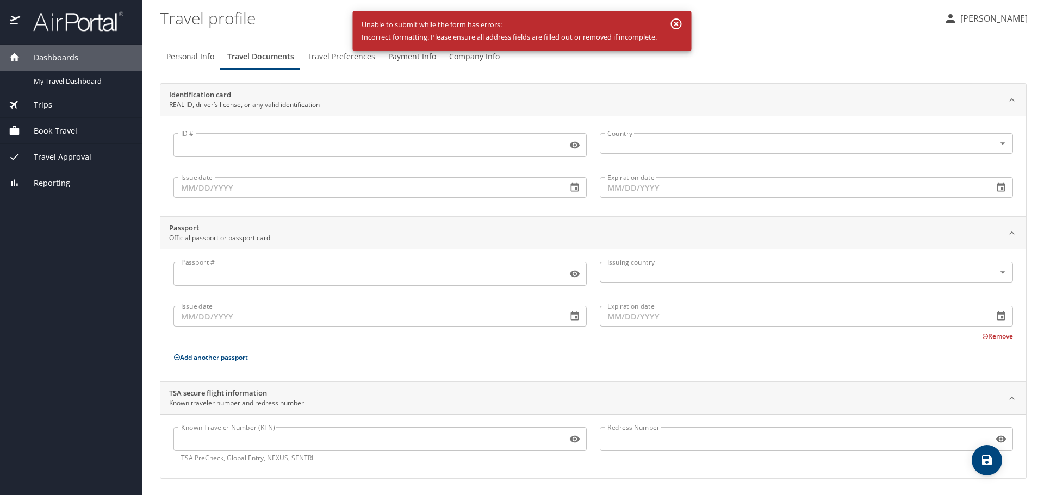
click at [319, 56] on span "Travel Preferences" at bounding box center [341, 57] width 68 height 14
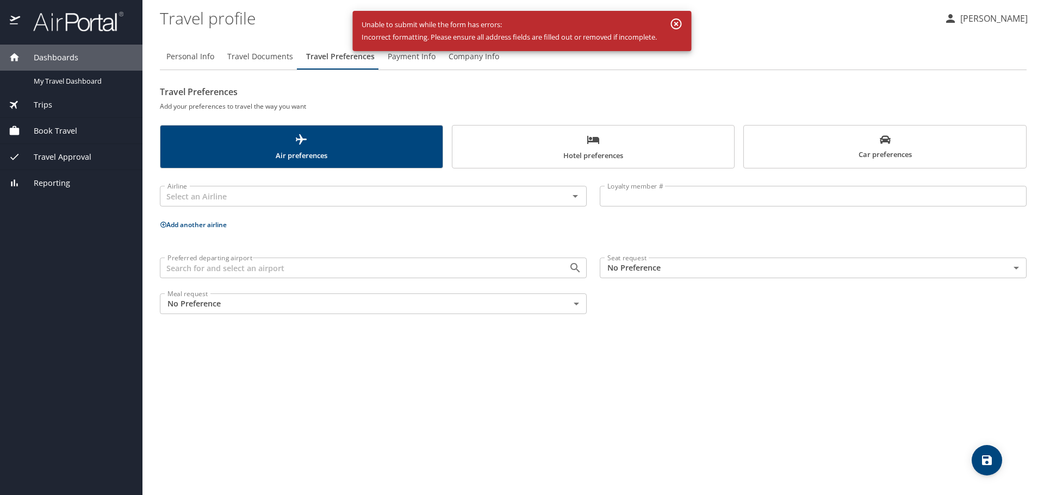
click at [60, 45] on div "Dashboards" at bounding box center [71, 58] width 142 height 26
